Goal: Task Accomplishment & Management: Complete application form

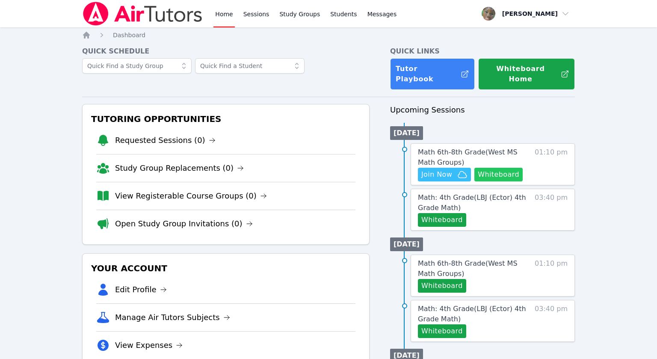
click at [502, 168] on button "Whiteboard" at bounding box center [499, 175] width 48 height 14
click at [438, 147] on link "Math 6th-8th Grade ( West MS Math Groups )" at bounding box center [474, 157] width 113 height 21
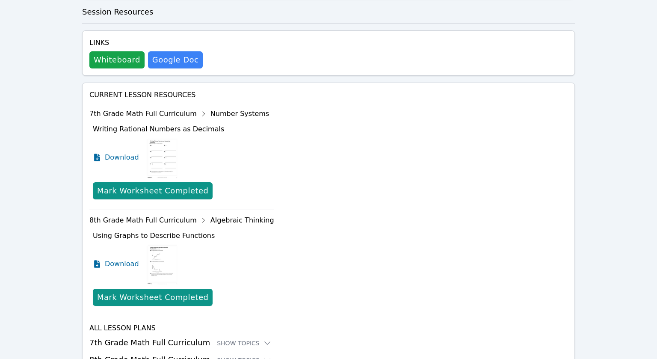
scroll to position [468, 0]
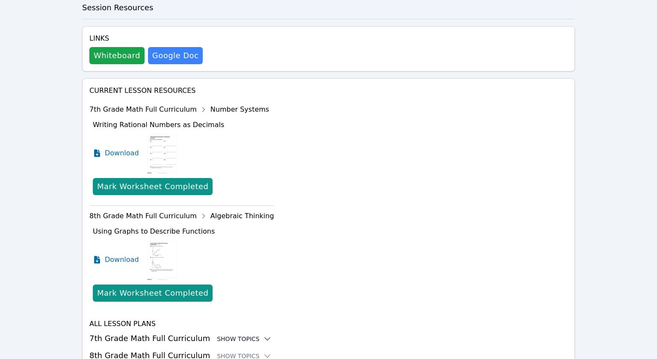
click at [263, 335] on icon at bounding box center [267, 339] width 9 height 9
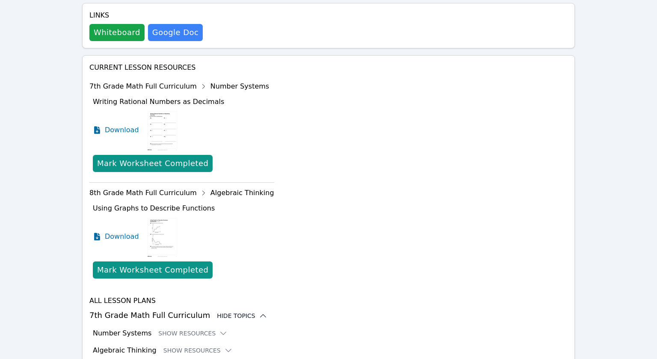
scroll to position [497, 0]
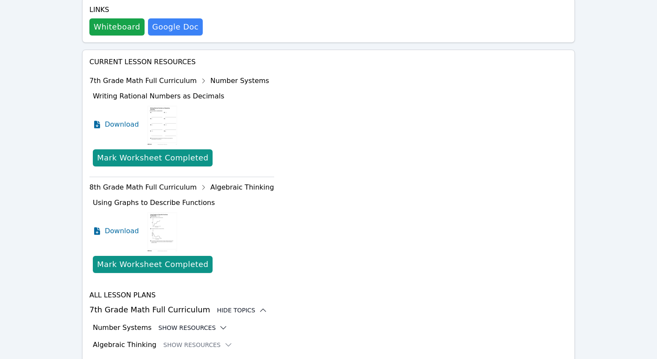
click at [219, 324] on icon at bounding box center [223, 328] width 9 height 9
click at [199, 324] on button "Hide Resources" at bounding box center [190, 328] width 65 height 9
click at [199, 324] on button "Show Resources" at bounding box center [192, 328] width 69 height 9
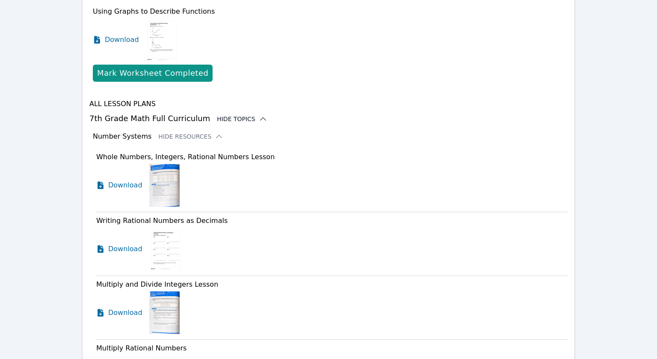
scroll to position [688, 0]
click at [119, 244] on span "Download" at bounding box center [127, 249] width 38 height 10
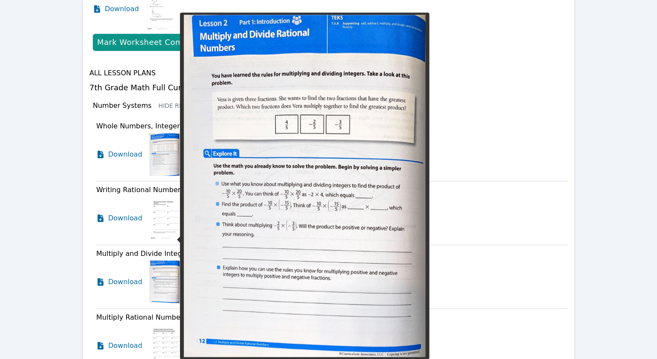
scroll to position [720, 0]
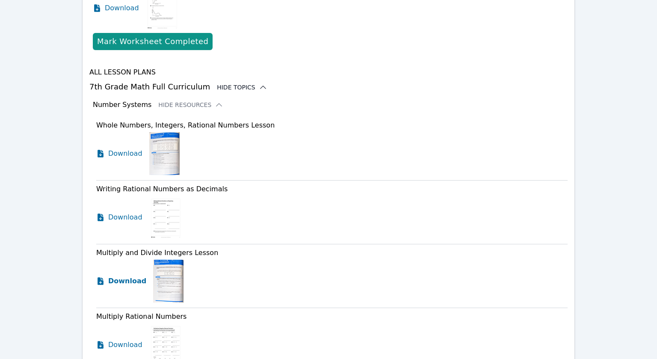
click at [131, 276] on span "Download" at bounding box center [127, 281] width 38 height 10
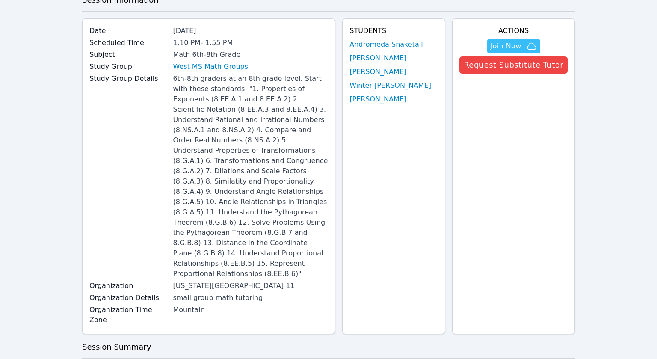
scroll to position [0, 0]
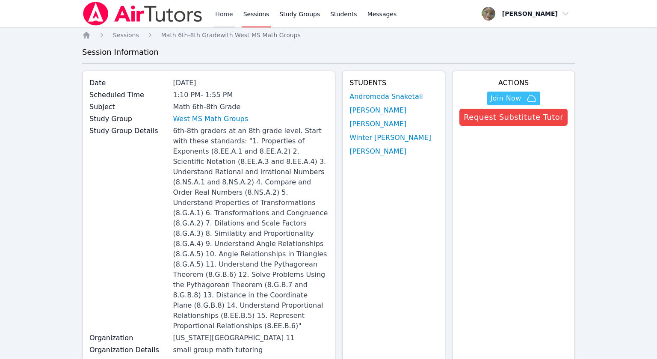
click at [219, 11] on link "Home" at bounding box center [224, 13] width 21 height 27
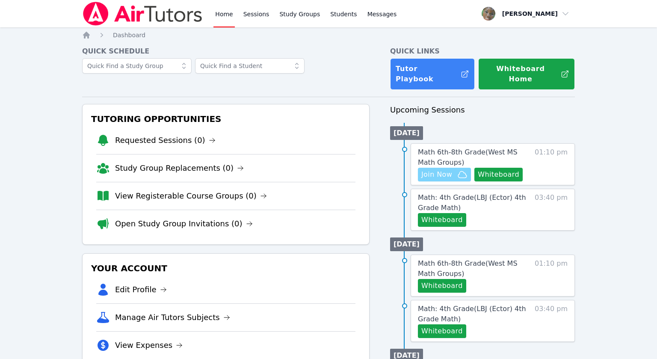
click at [438, 169] on span "Join Now" at bounding box center [437, 174] width 31 height 10
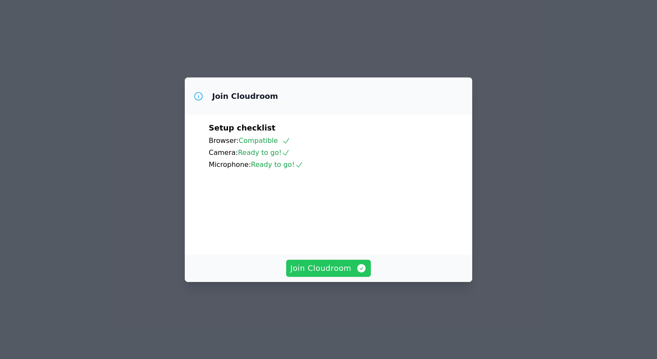
click at [329, 274] on span "Join Cloudroom" at bounding box center [329, 268] width 77 height 12
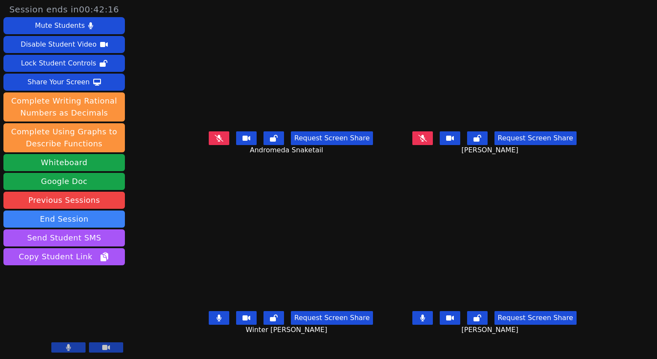
click at [217, 321] on icon at bounding box center [219, 318] width 5 height 7
click at [209, 325] on button at bounding box center [219, 318] width 21 height 14
click at [433, 145] on button at bounding box center [423, 138] width 21 height 14
click at [209, 325] on button at bounding box center [219, 318] width 21 height 14
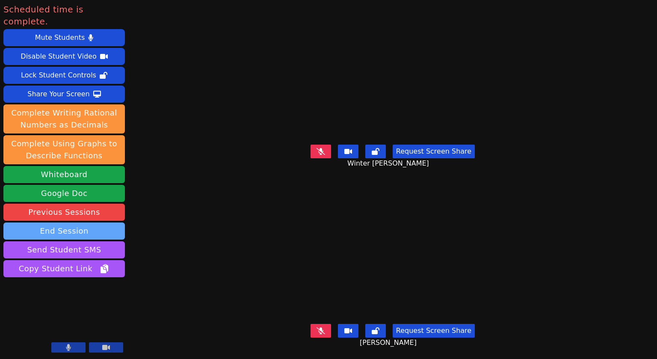
click at [48, 223] on button "End Session" at bounding box center [64, 231] width 122 height 17
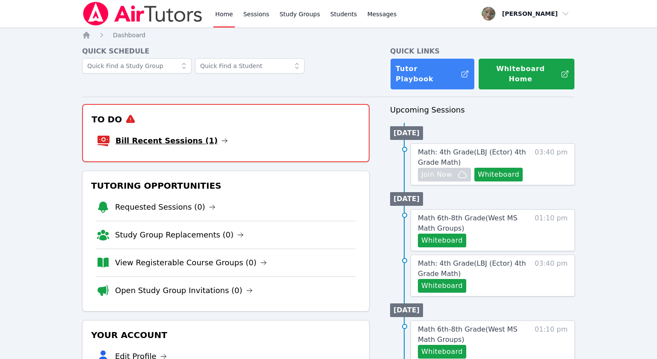
click at [194, 135] on link "Bill Recent Sessions (1)" at bounding box center [172, 141] width 113 height 12
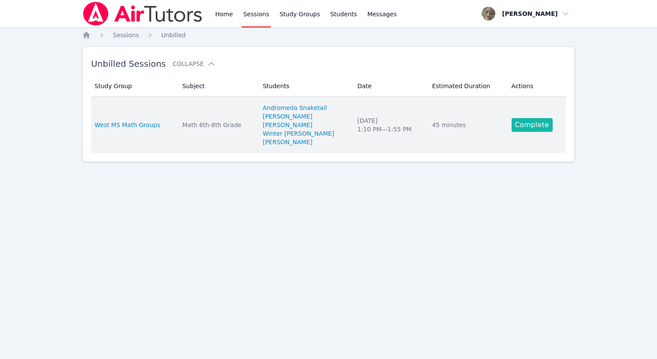
click at [516, 128] on link "Complete" at bounding box center [532, 125] width 41 height 14
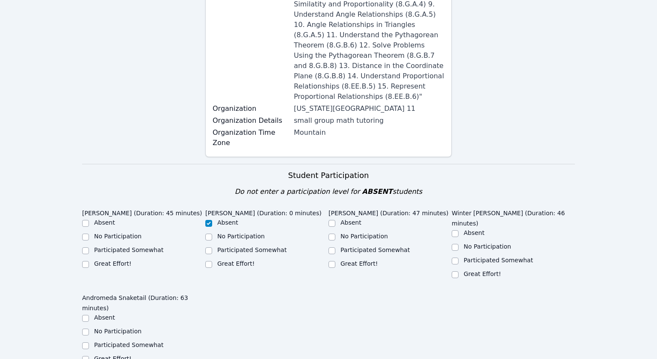
scroll to position [260, 0]
click at [84, 246] on input "Participated Somewhat" at bounding box center [85, 249] width 7 height 7
checkbox input "true"
click at [330, 260] on input "Great Effort!" at bounding box center [332, 263] width 7 height 7
checkbox input "true"
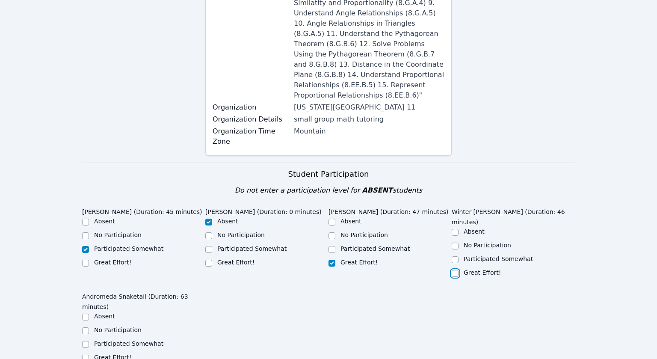
click at [455, 270] on input "Great Effort!" at bounding box center [455, 273] width 7 height 7
checkbox input "true"
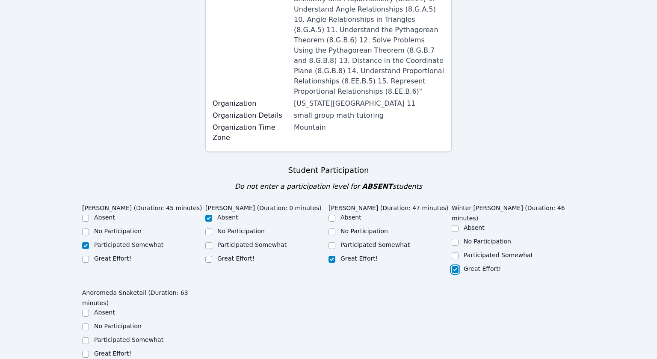
scroll to position [269, 0]
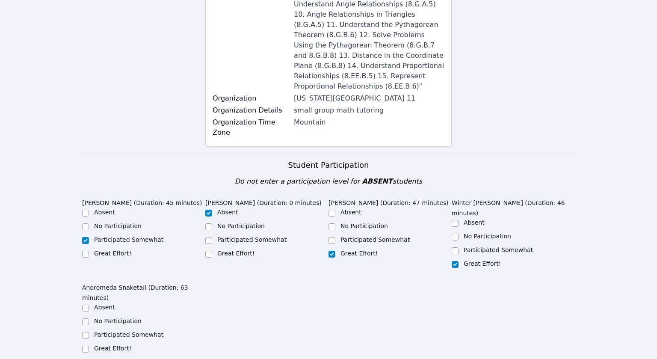
drag, startPoint x: 76, startPoint y: 285, endPoint x: 82, endPoint y: 291, distance: 8.5
click at [82, 346] on input "Great Effort!" at bounding box center [85, 349] width 7 height 7
checkbox input "true"
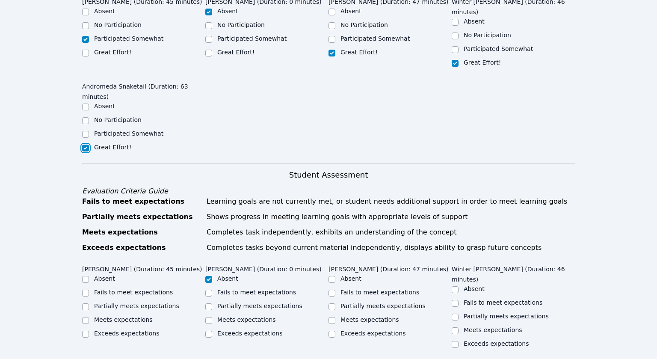
scroll to position [506, 0]
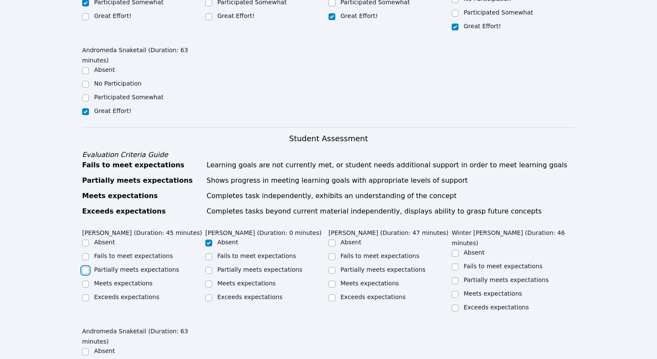
click at [85, 267] on input "Partially meets expectations" at bounding box center [85, 270] width 7 height 7
checkbox input "true"
click at [333, 267] on input "Partially meets expectations" at bounding box center [332, 270] width 7 height 7
checkbox input "true"
click at [332, 281] on input "Meets expectations" at bounding box center [332, 284] width 7 height 7
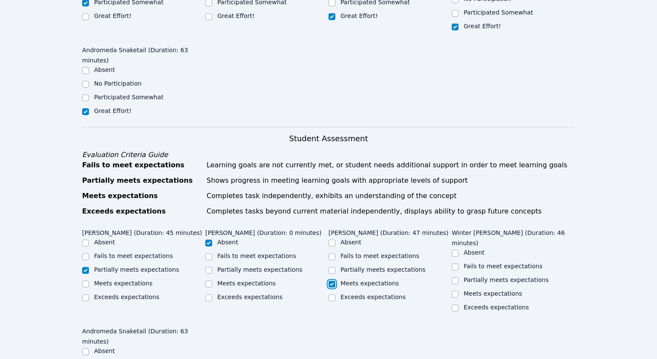
checkbox input "true"
click at [334, 267] on input "Partially meets expectations" at bounding box center [332, 270] width 7 height 7
checkbox input "true"
checkbox input "false"
click at [454, 277] on input "Partially meets expectations" at bounding box center [455, 280] width 7 height 7
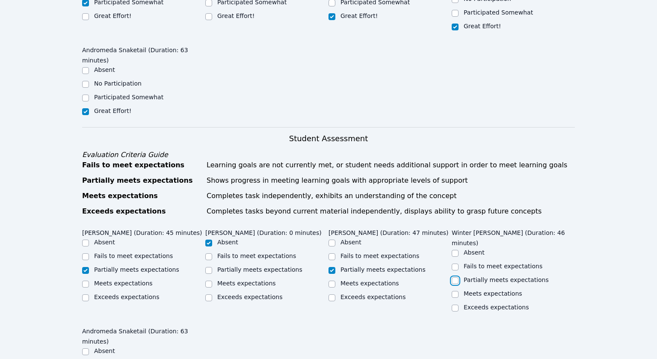
checkbox input "true"
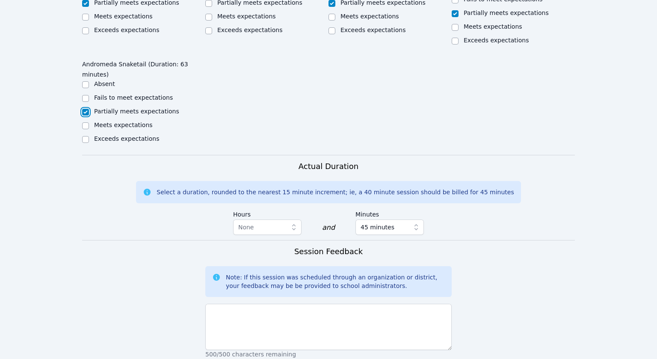
scroll to position [775, 0]
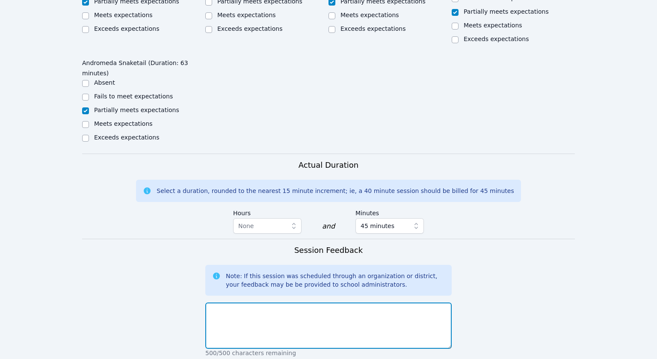
click at [236, 303] on textarea at bounding box center [328, 326] width 247 height 46
type textarea "A"
drag, startPoint x: 211, startPoint y: 226, endPoint x: 215, endPoint y: 228, distance: 4.4
click at [214, 303] on textarea "Started on new topic of multiplying and dividing rational numbers" at bounding box center [328, 326] width 247 height 46
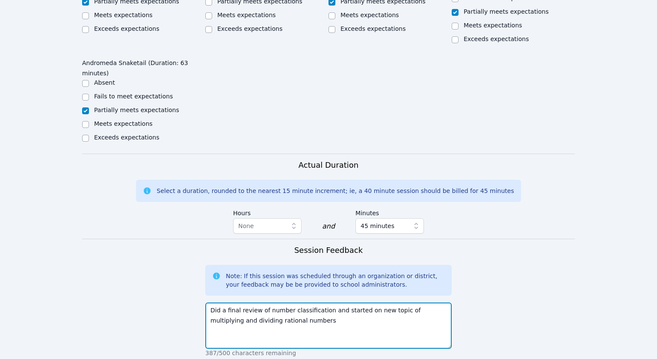
click at [293, 303] on textarea "Did a final review of number classification and started on new topic of multipl…" at bounding box center [328, 326] width 247 height 46
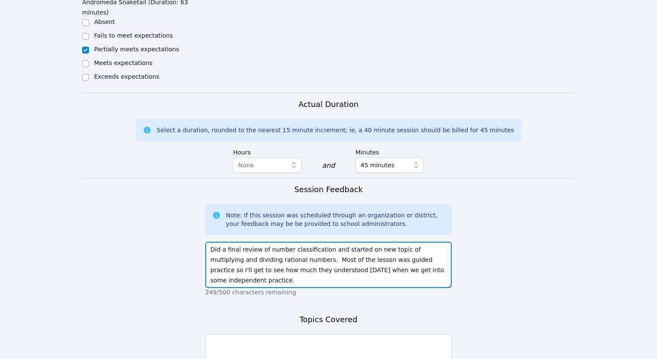
scroll to position [853, 0]
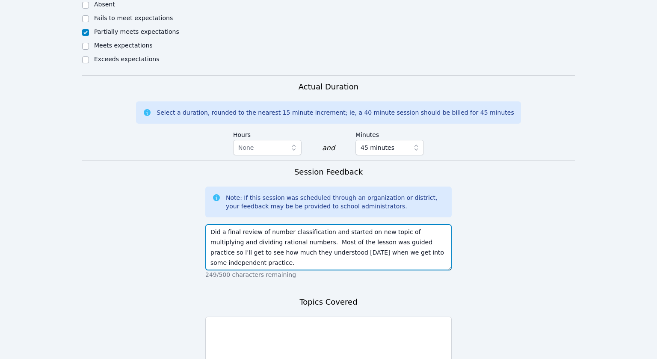
type textarea "Did a final review of number classification and started on new topic of multipl…"
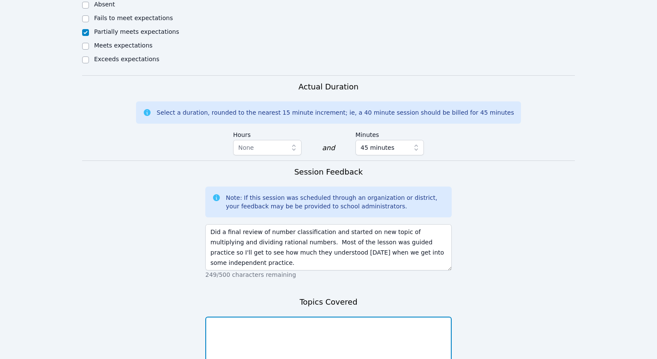
click at [309, 317] on textarea at bounding box center [328, 340] width 247 height 46
type textarea "multiplying and dividing rational numbers"
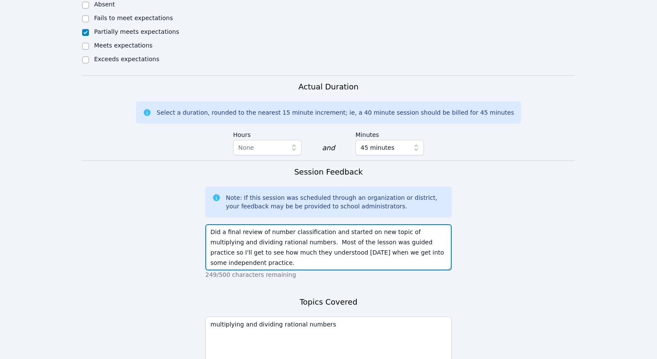
click at [244, 224] on textarea "Did a final review of number classification and started on new topic of multipl…" at bounding box center [328, 247] width 247 height 46
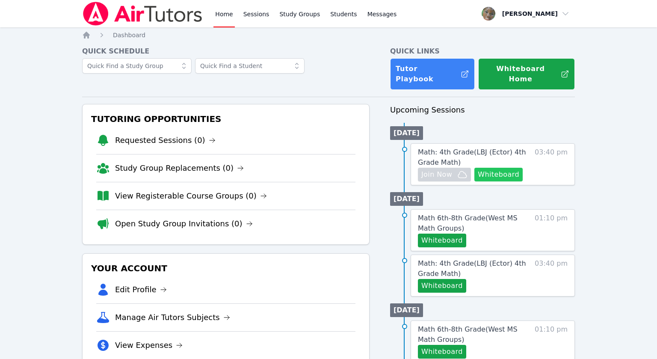
click at [505, 168] on button "Whiteboard" at bounding box center [499, 175] width 48 height 14
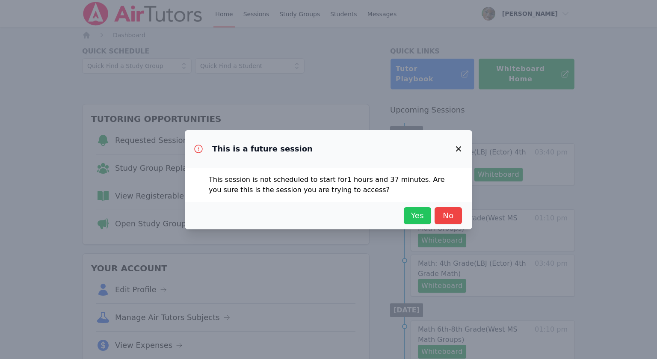
click at [419, 217] on span "Yes" at bounding box center [417, 216] width 19 height 12
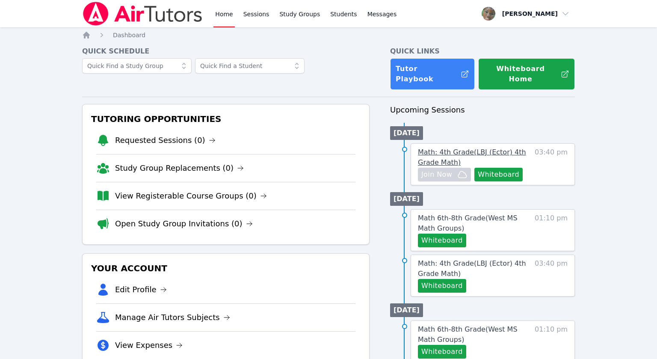
click at [440, 148] on span "Math: 4th Grade ( LBJ (Ector) 4th Grade Math )" at bounding box center [472, 157] width 108 height 18
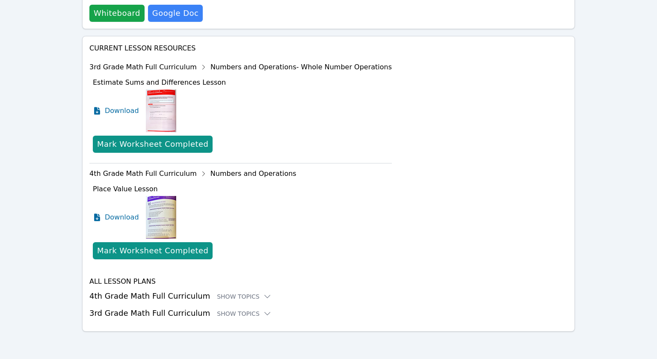
scroll to position [355, 0]
click at [240, 299] on div "Show Topics" at bounding box center [244, 296] width 55 height 9
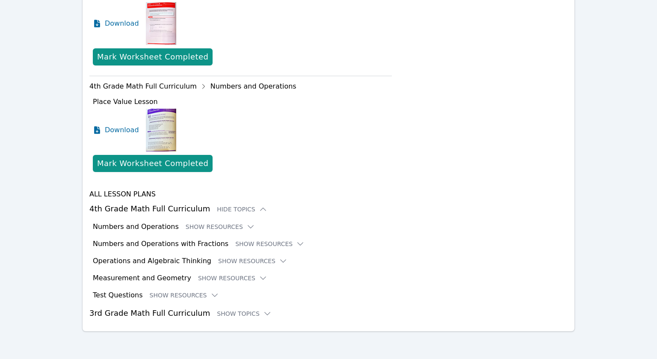
scroll to position [443, 0]
click at [247, 230] on icon at bounding box center [251, 227] width 9 height 9
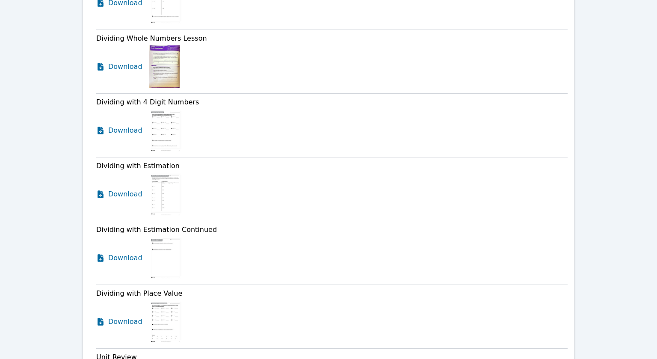
scroll to position [2041, 0]
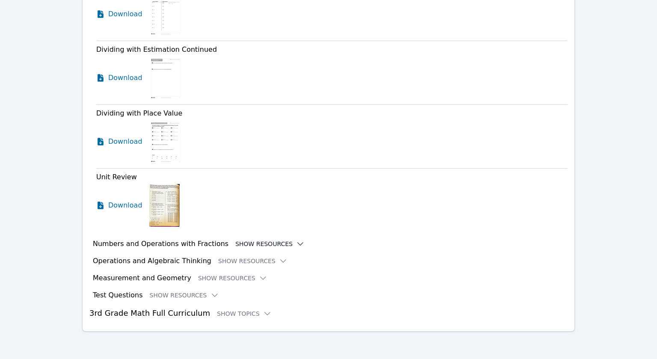
click at [296, 246] on icon at bounding box center [300, 244] width 9 height 9
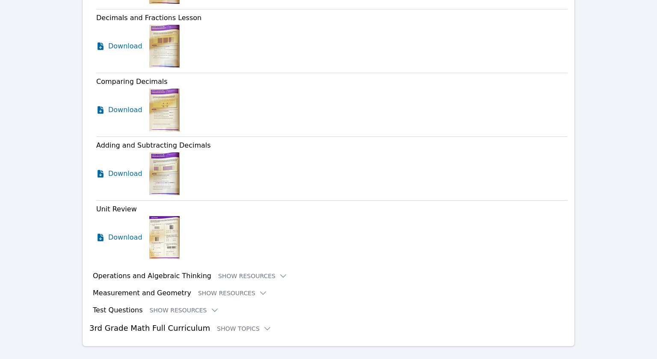
scroll to position [3321, 0]
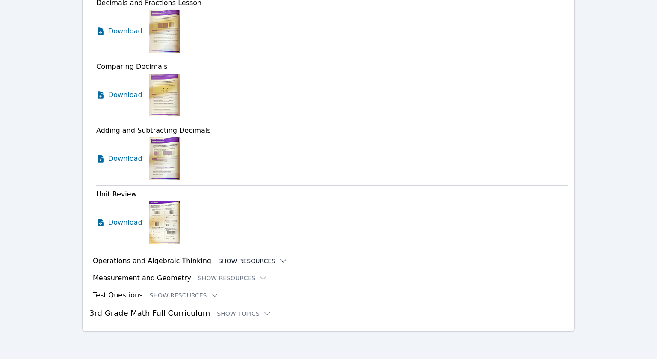
click at [281, 261] on icon at bounding box center [284, 261] width 6 height 3
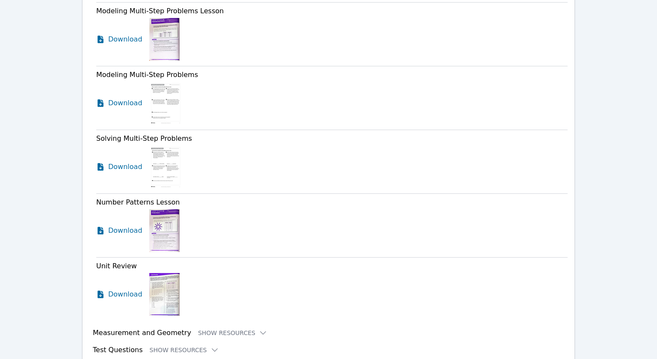
scroll to position [3837, 0]
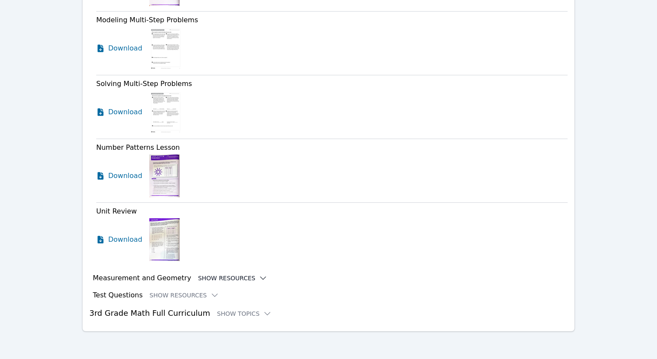
click at [261, 278] on icon at bounding box center [264, 278] width 6 height 3
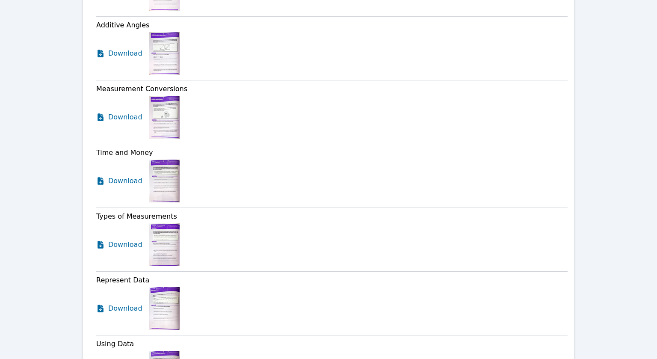
scroll to position [4608, 0]
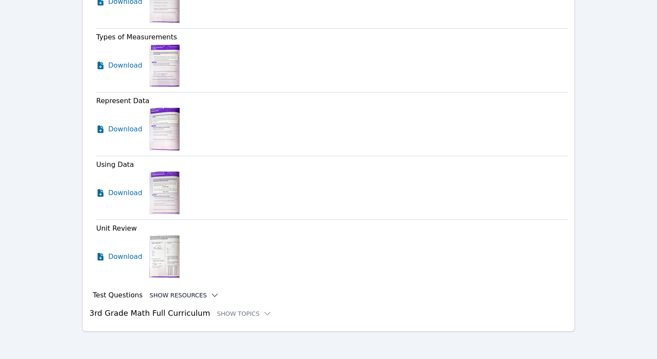
click at [211, 292] on icon at bounding box center [215, 295] width 9 height 9
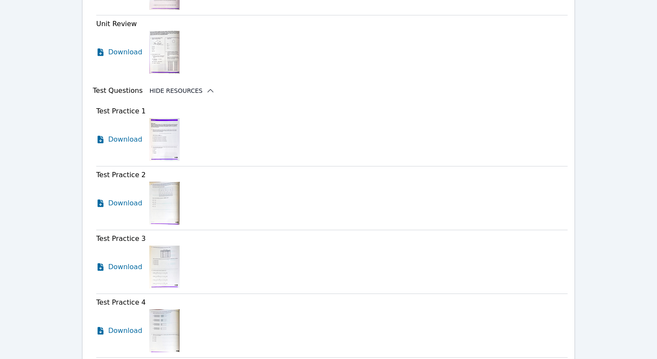
scroll to position [4790, 0]
